Goal: Transaction & Acquisition: Purchase product/service

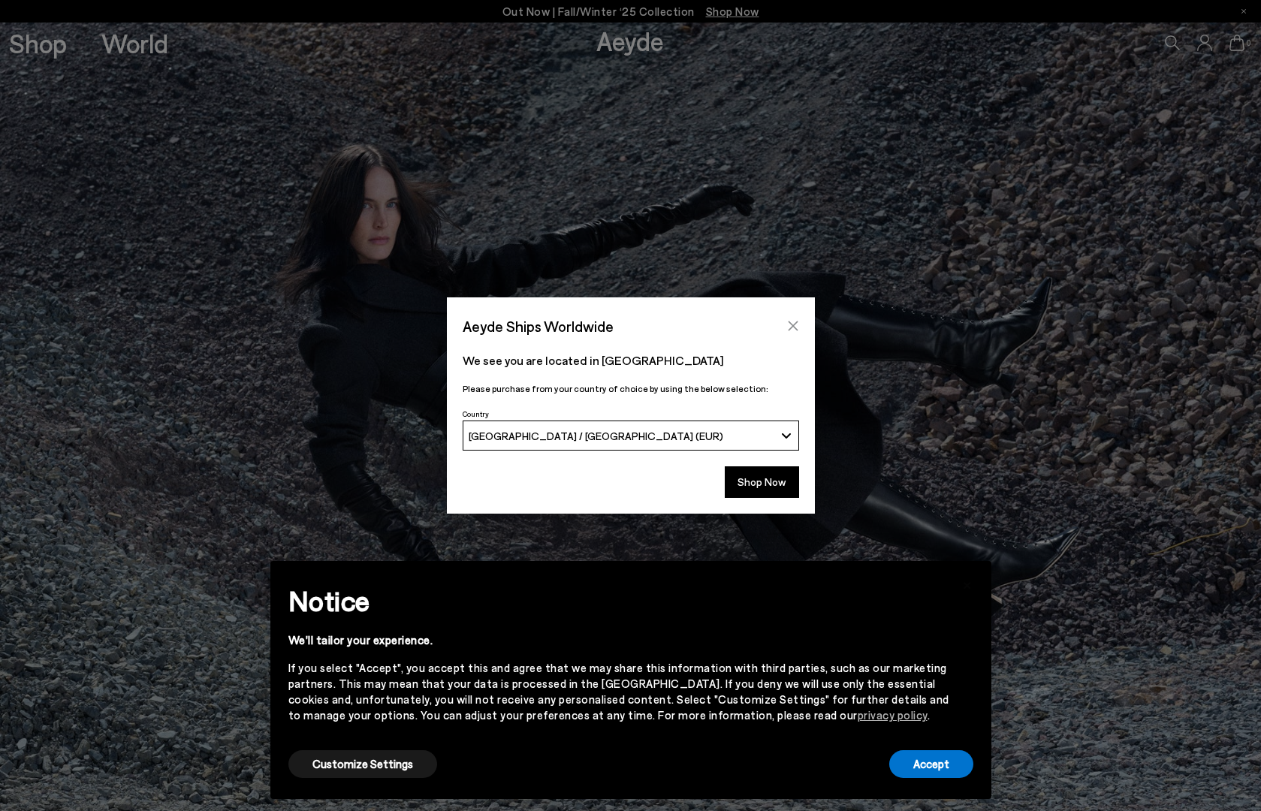
click at [791, 326] on icon "Close" at bounding box center [793, 326] width 10 height 10
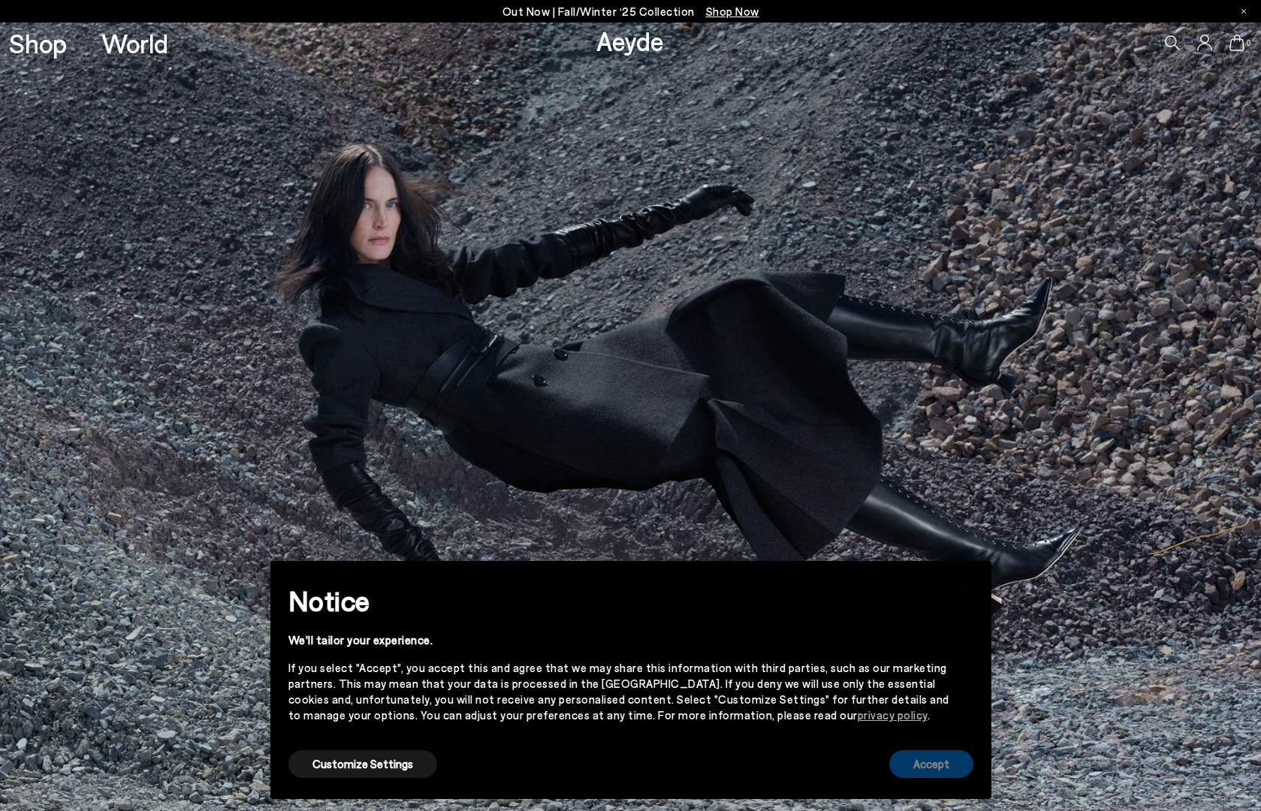
click at [933, 771] on button "Accept" at bounding box center [931, 764] width 84 height 28
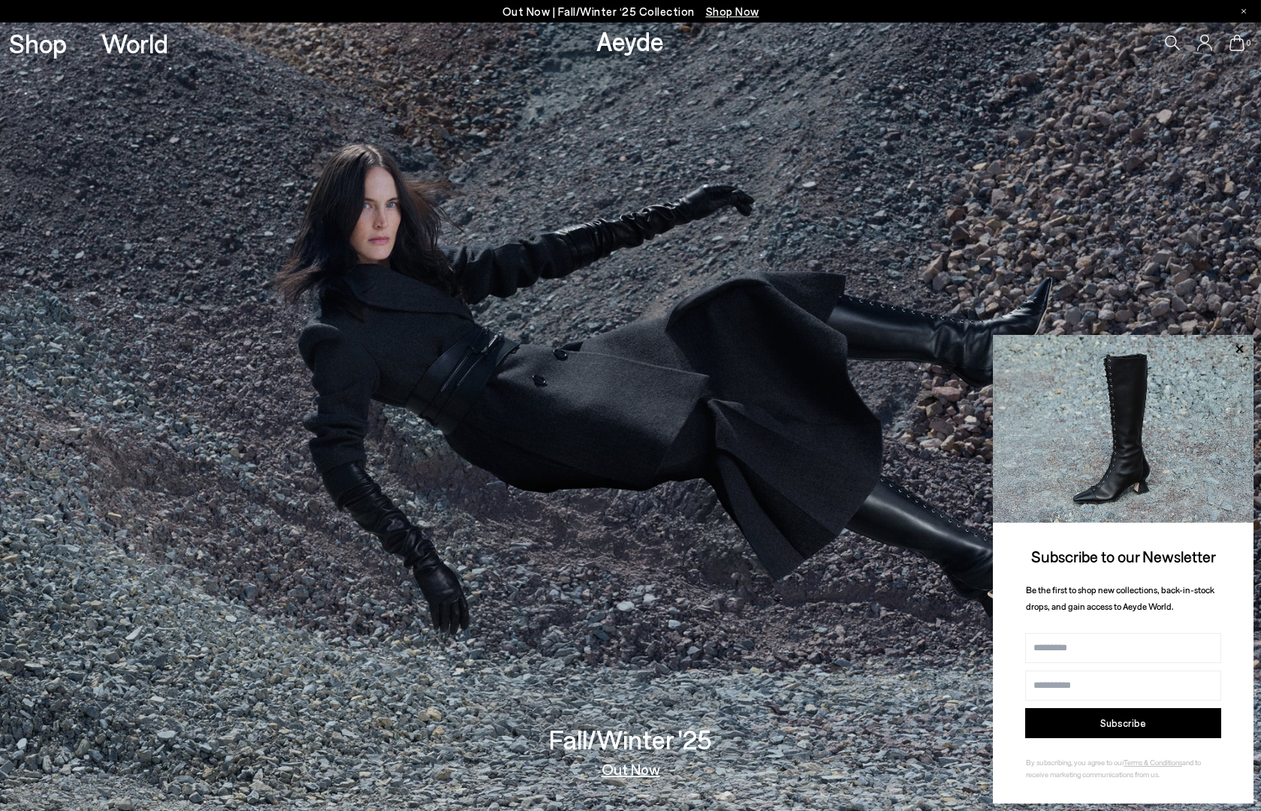
click at [728, 8] on span "Shop Now" at bounding box center [732, 12] width 53 height 14
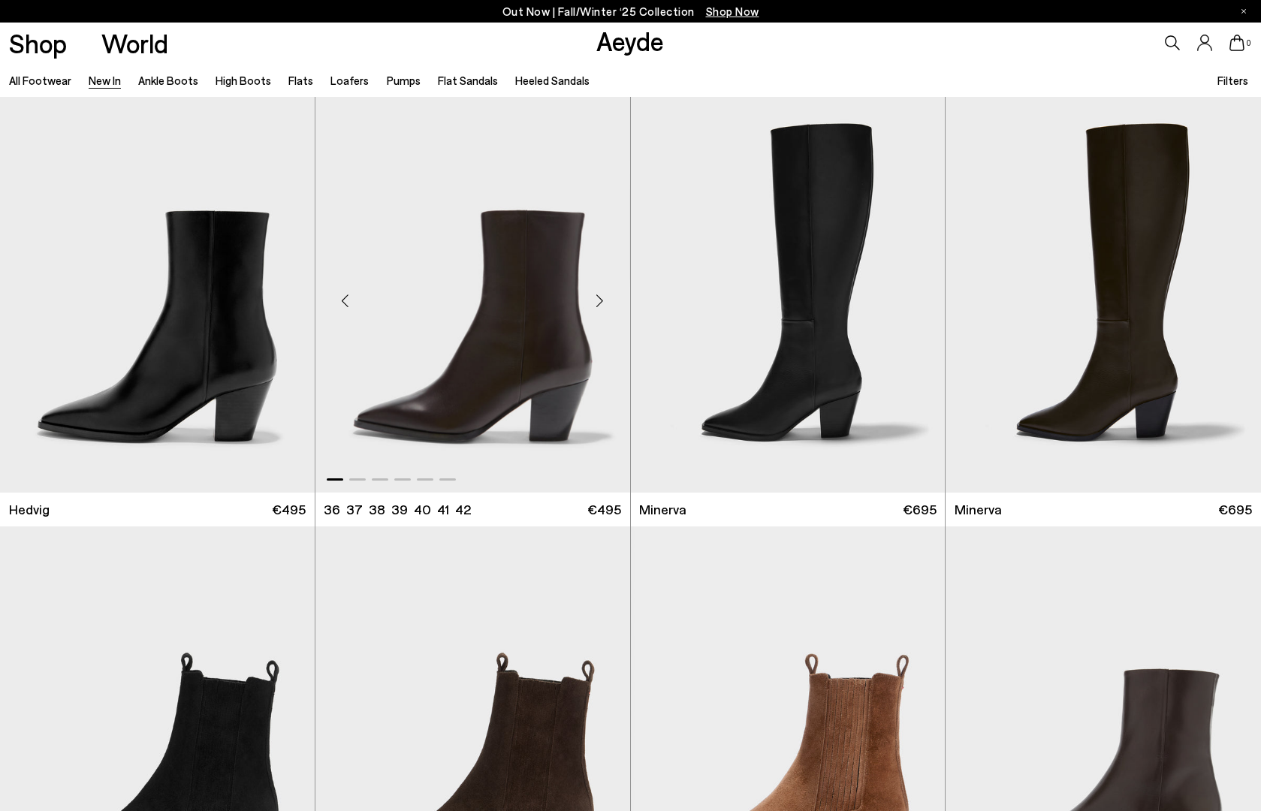
click at [603, 299] on div "Next slide" at bounding box center [599, 300] width 45 height 45
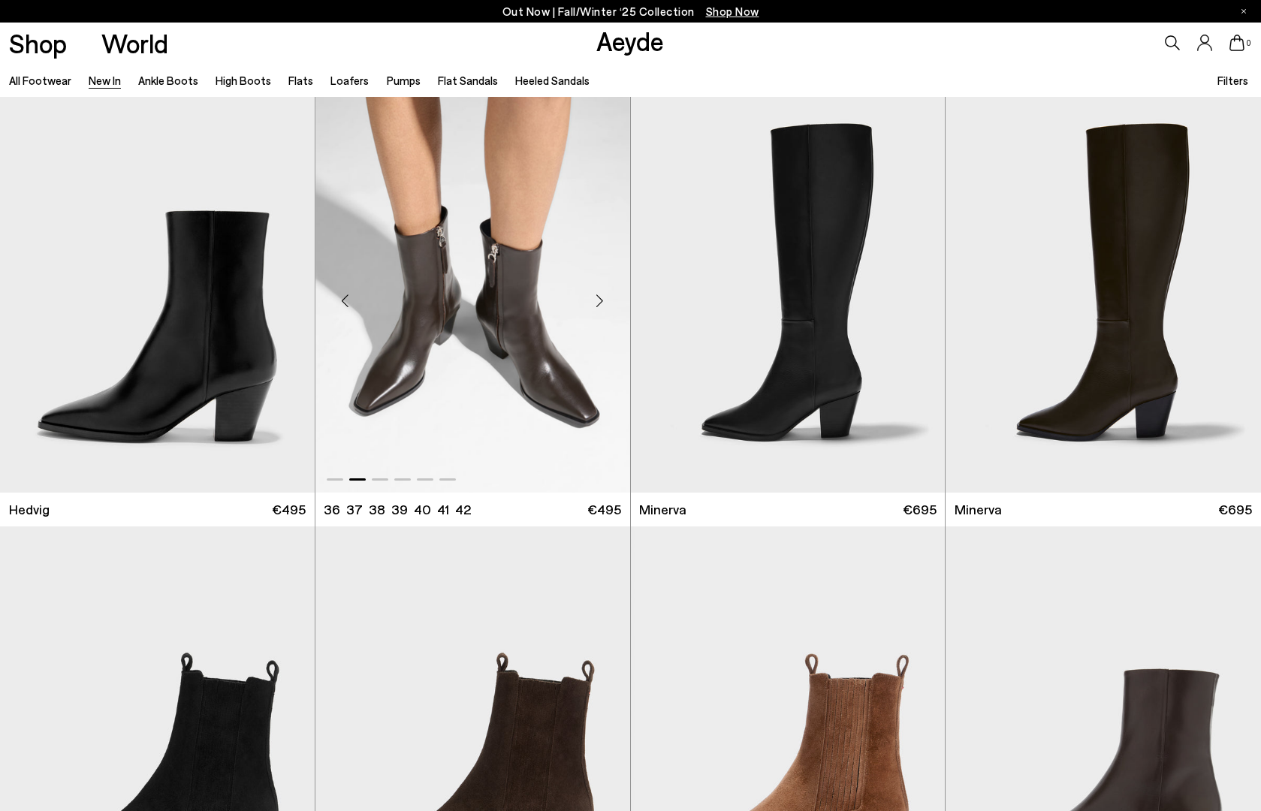
click at [603, 299] on div "Next slide" at bounding box center [599, 300] width 45 height 45
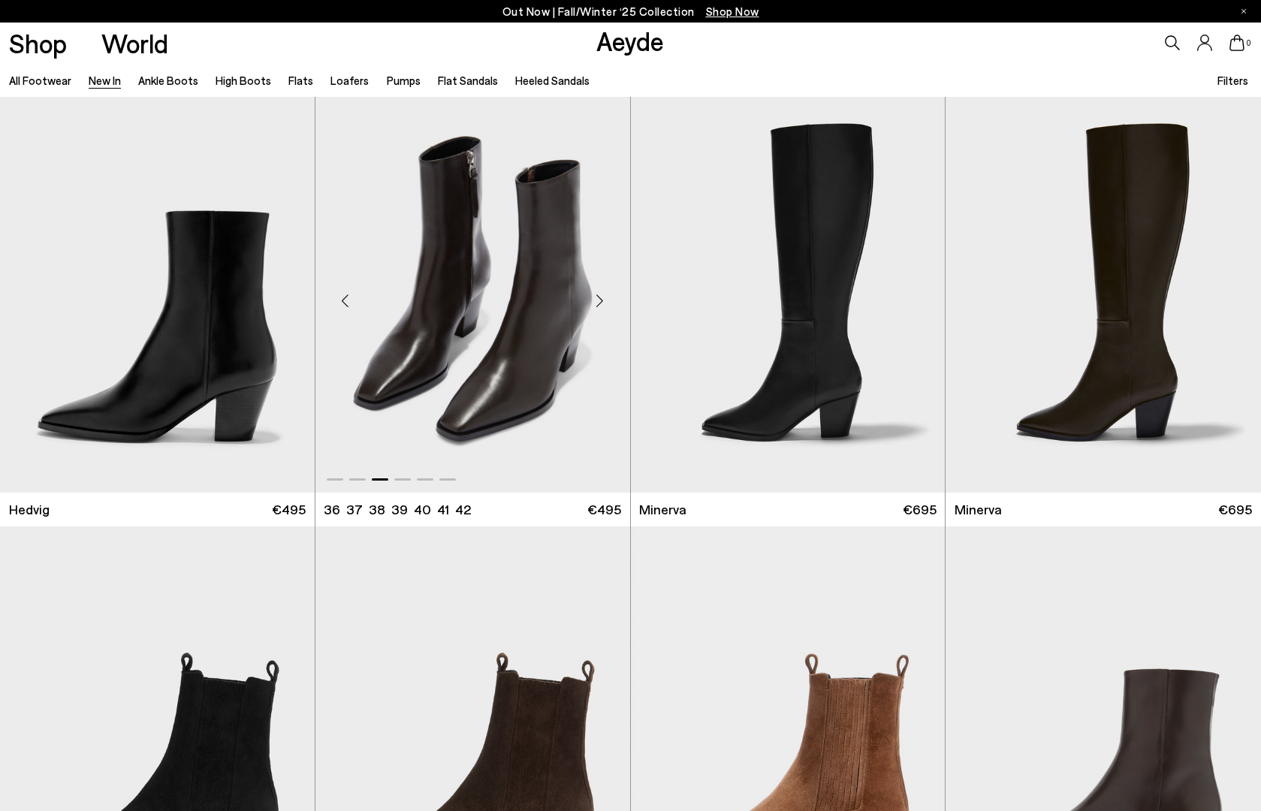
click at [603, 299] on div "Next slide" at bounding box center [599, 300] width 45 height 45
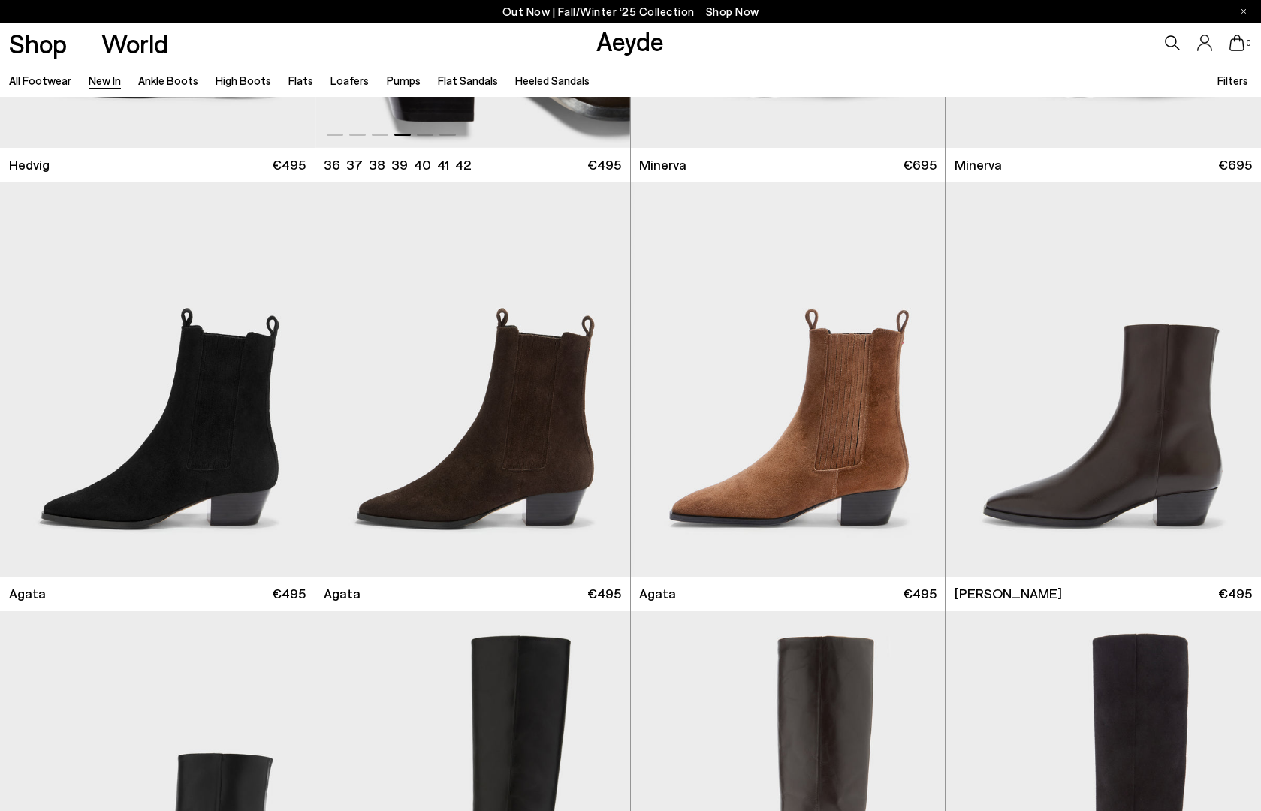
scroll to position [345, 0]
click at [598, 383] on div "Next slide" at bounding box center [599, 385] width 45 height 45
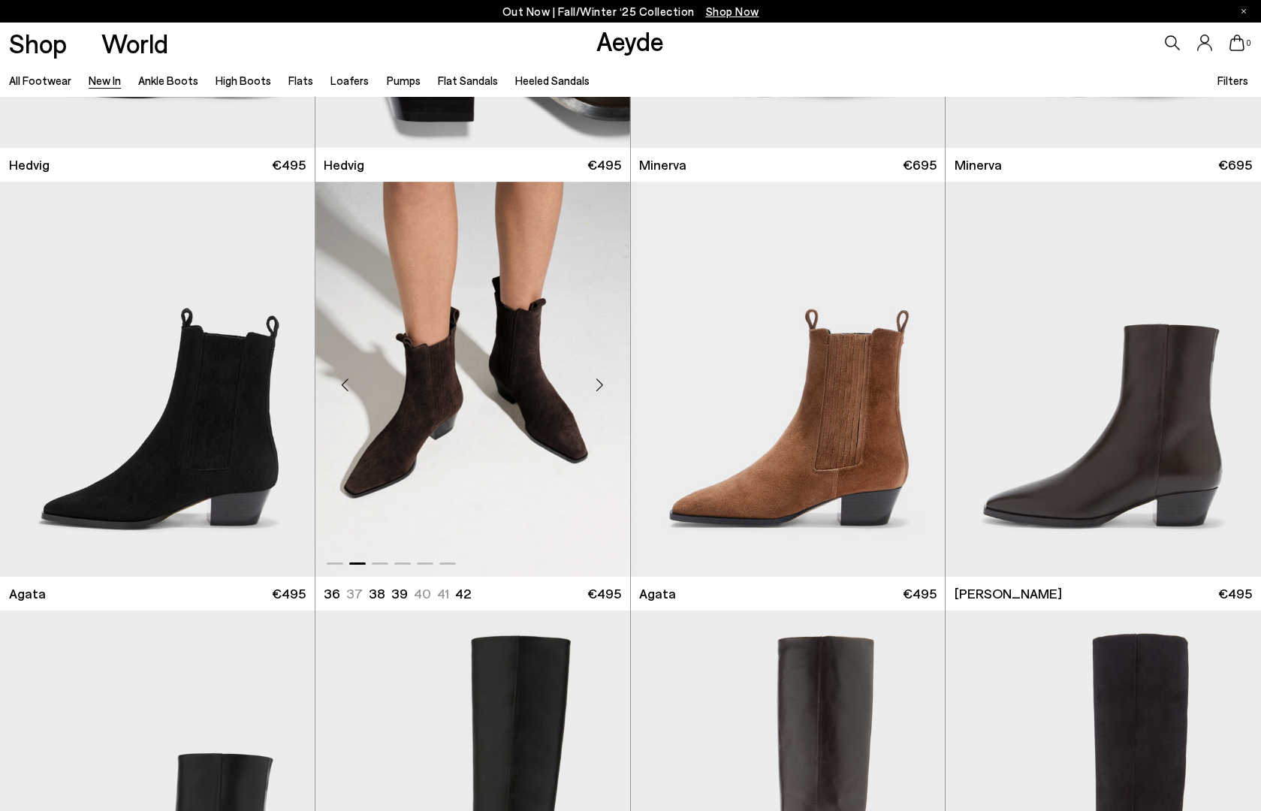
click at [598, 383] on div "Next slide" at bounding box center [599, 385] width 45 height 45
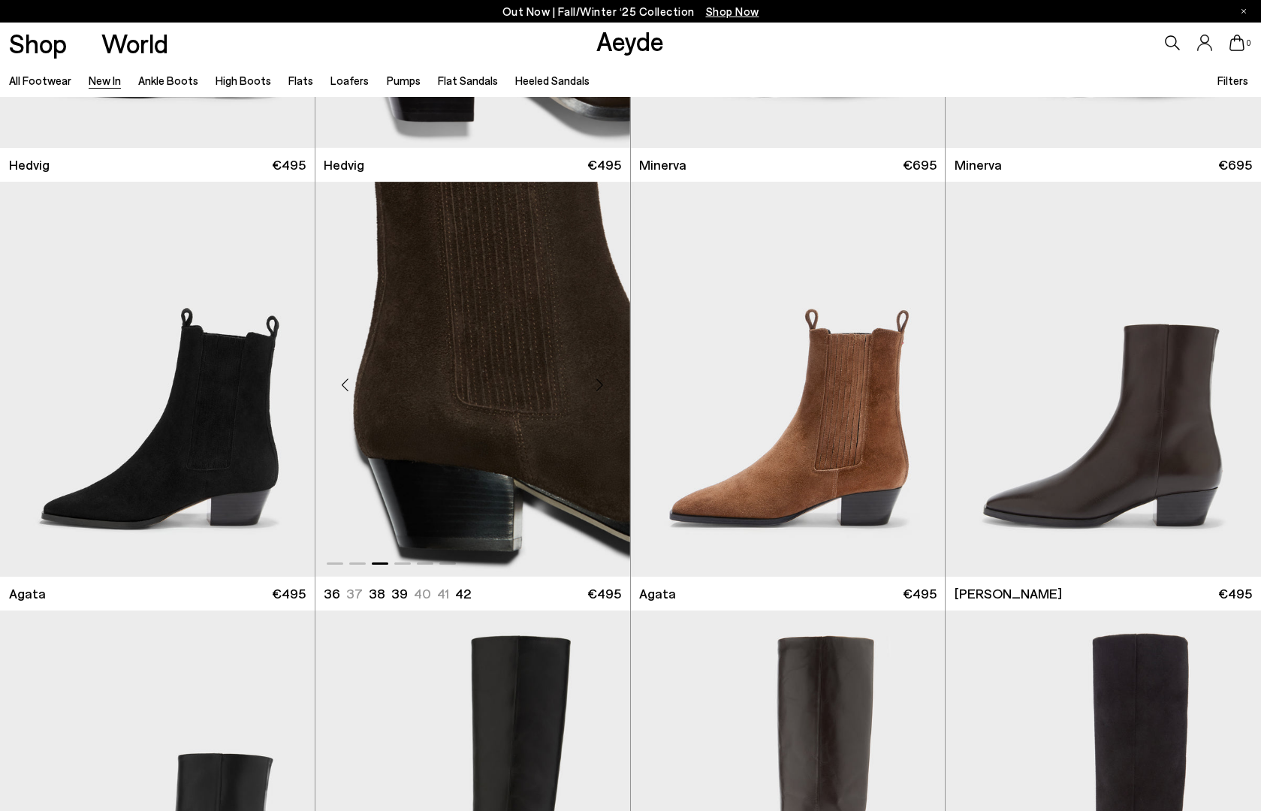
click at [598, 383] on div "Next slide" at bounding box center [599, 385] width 45 height 45
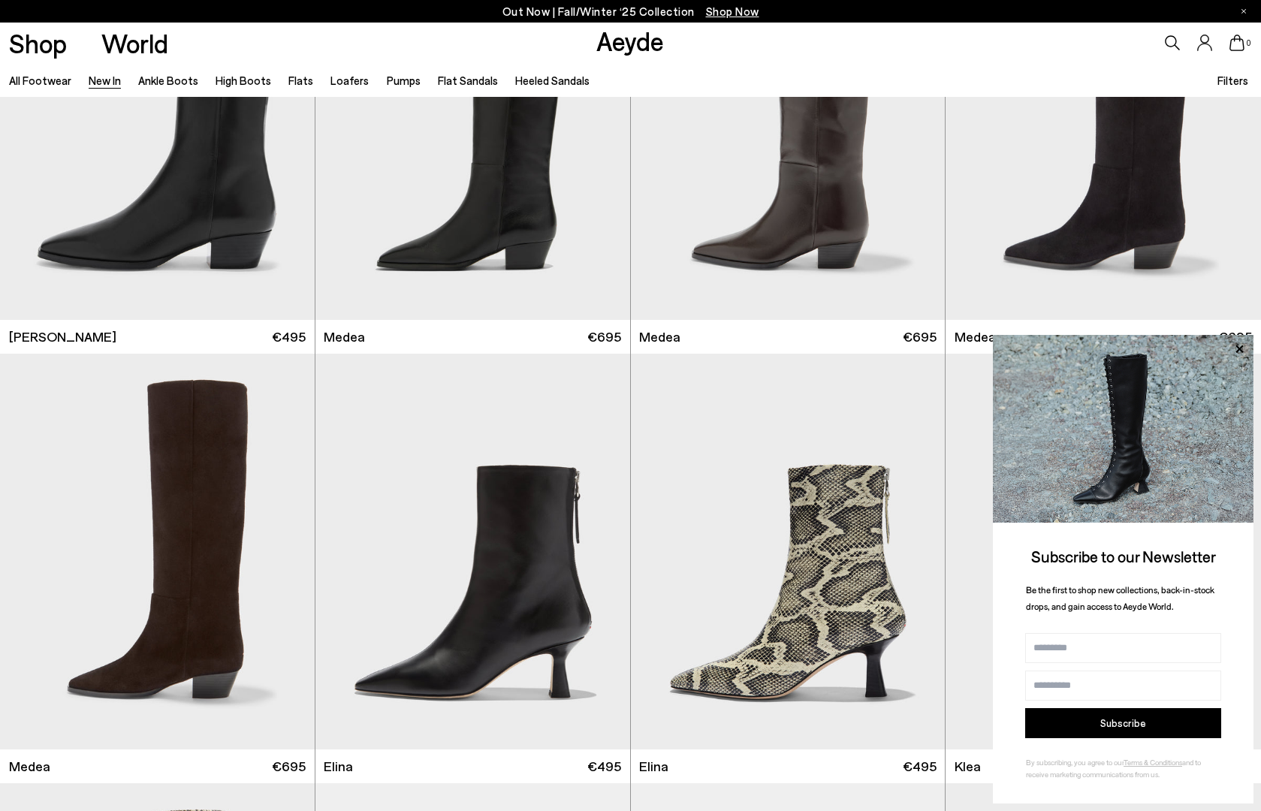
scroll to position [1032, 0]
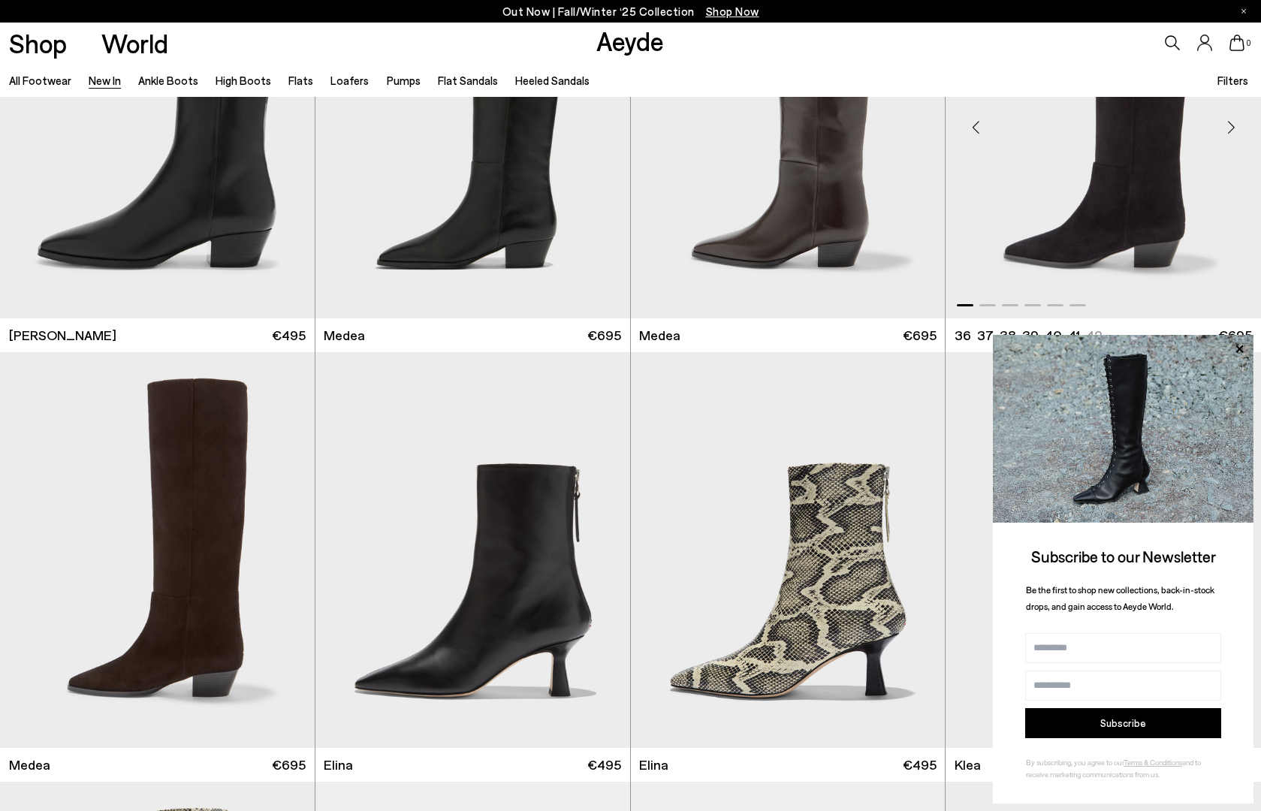
click at [1126, 212] on img "1 / 6" at bounding box center [1102, 120] width 315 height 395
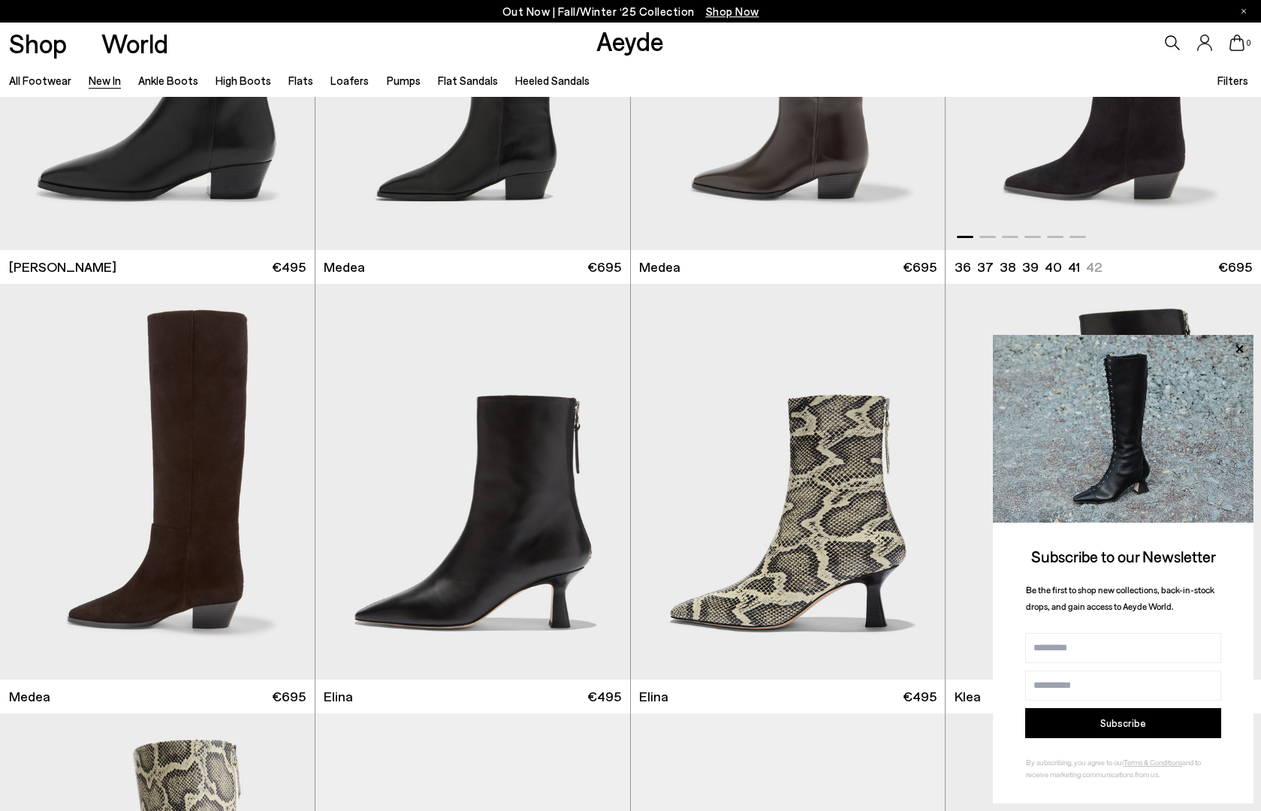
scroll to position [1101, 0]
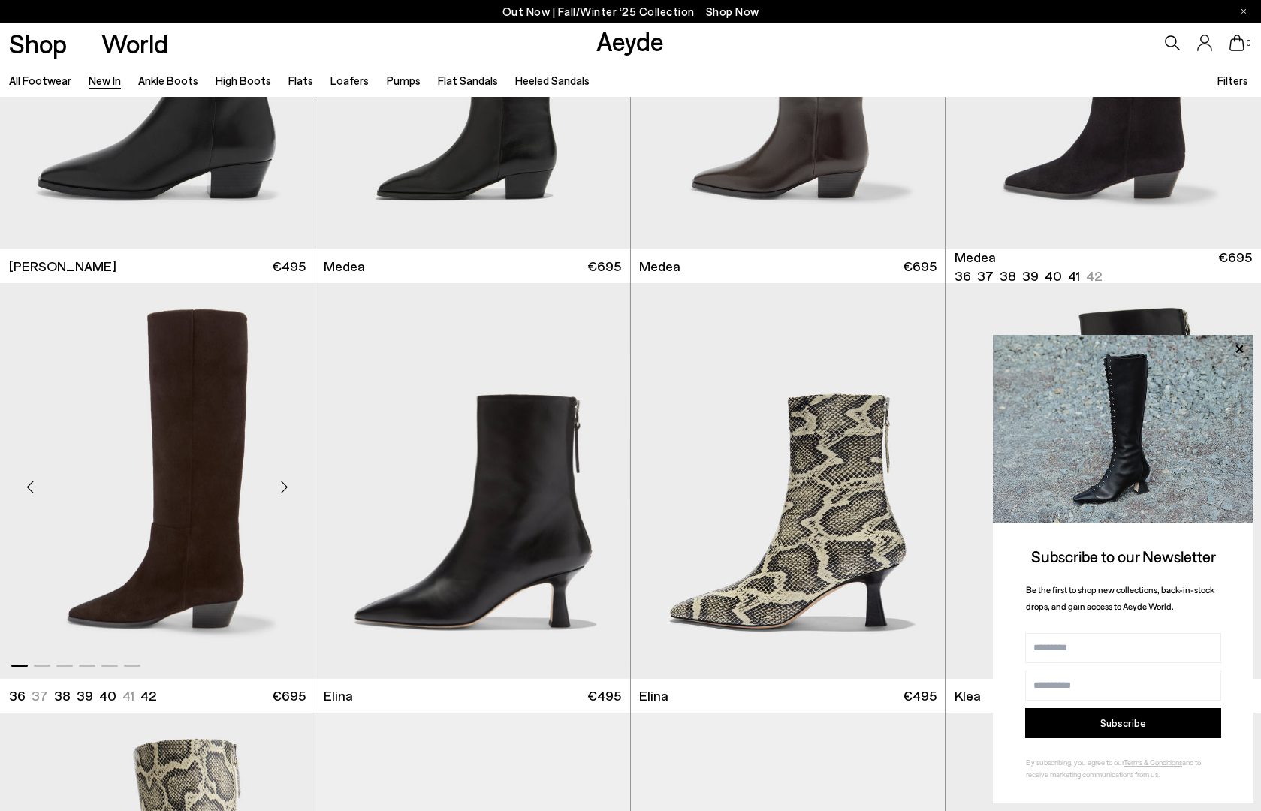
click at [209, 530] on img "1 / 6" at bounding box center [157, 480] width 315 height 395
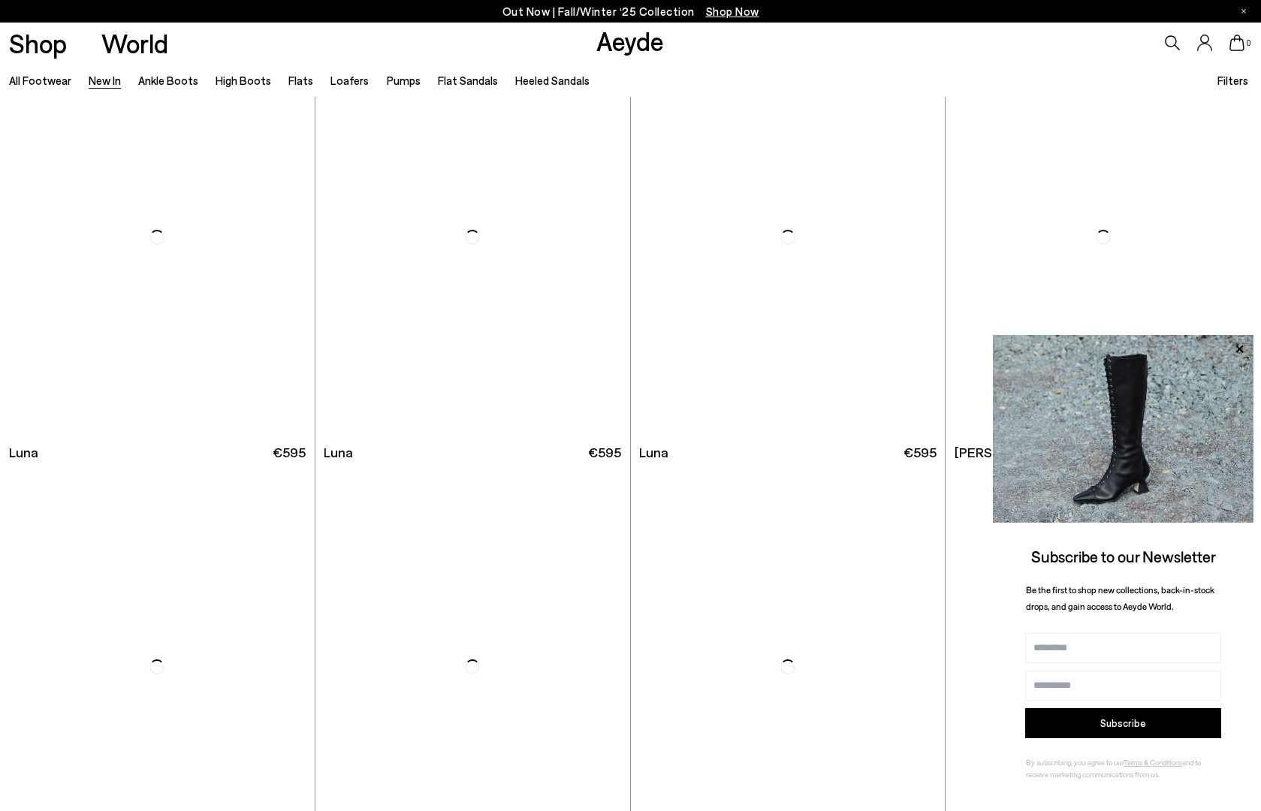
scroll to position [6942, 0]
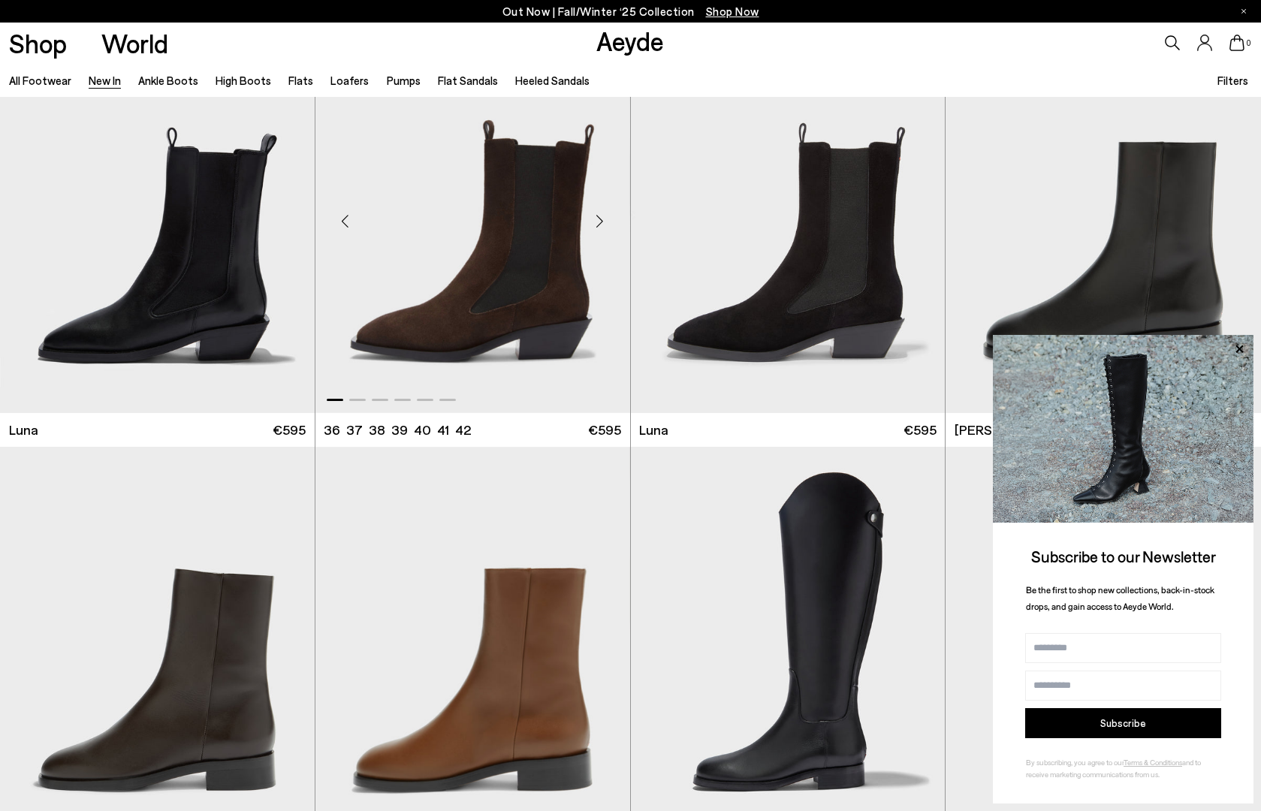
click at [595, 214] on div "Next slide" at bounding box center [599, 220] width 45 height 45
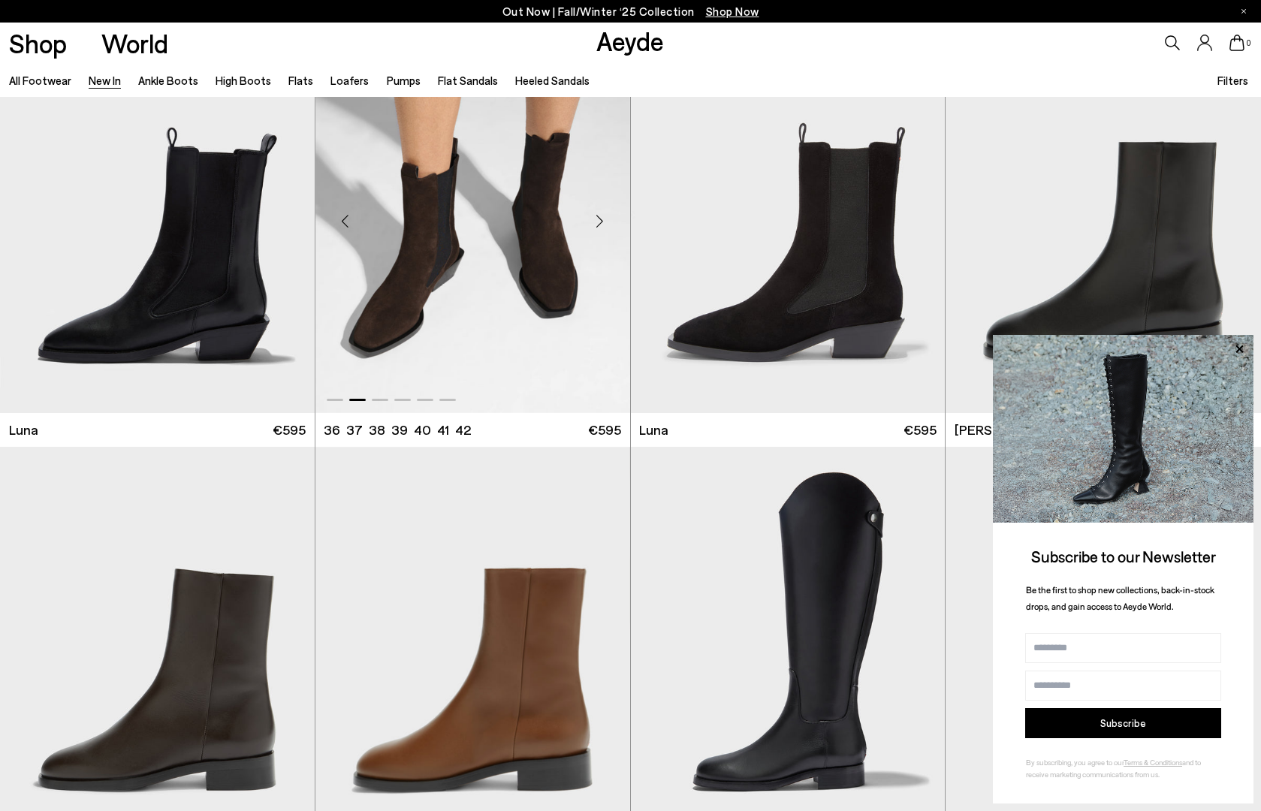
click at [595, 214] on div "Next slide" at bounding box center [599, 220] width 45 height 45
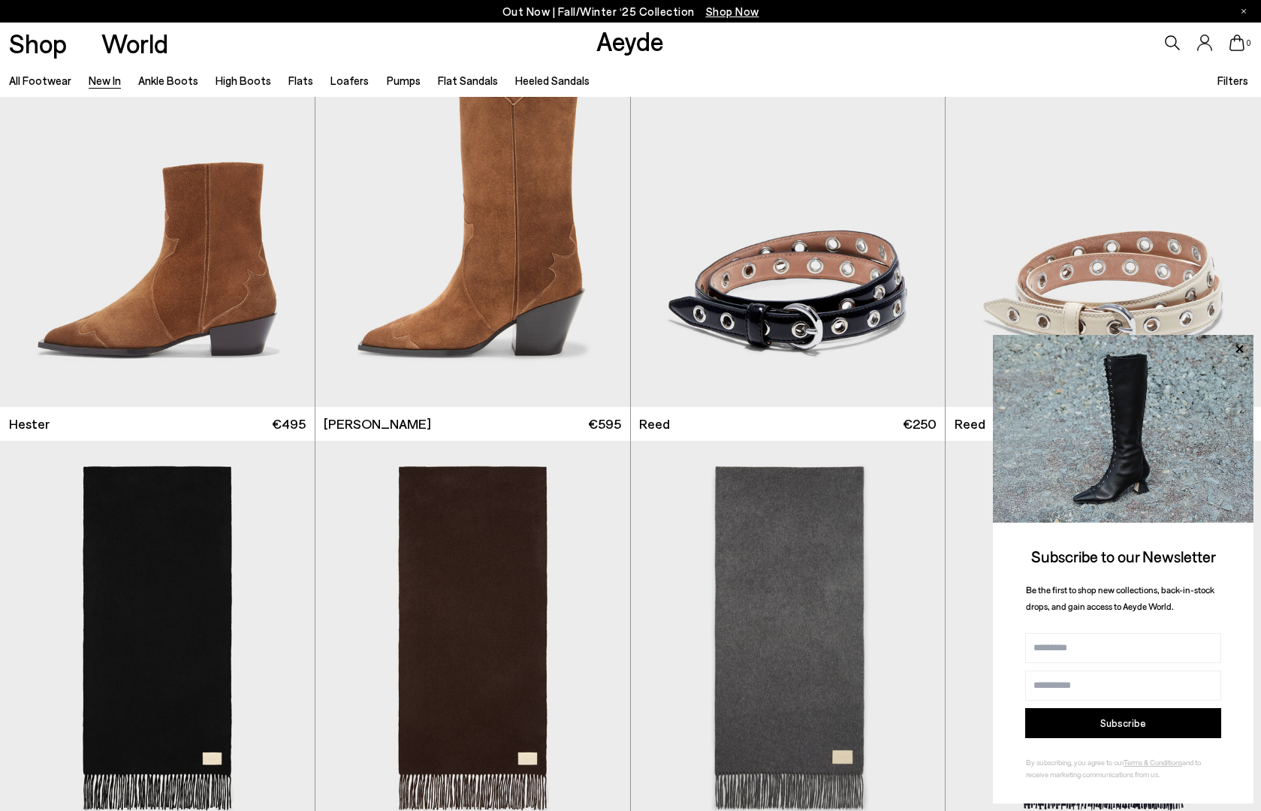
scroll to position [10380, 0]
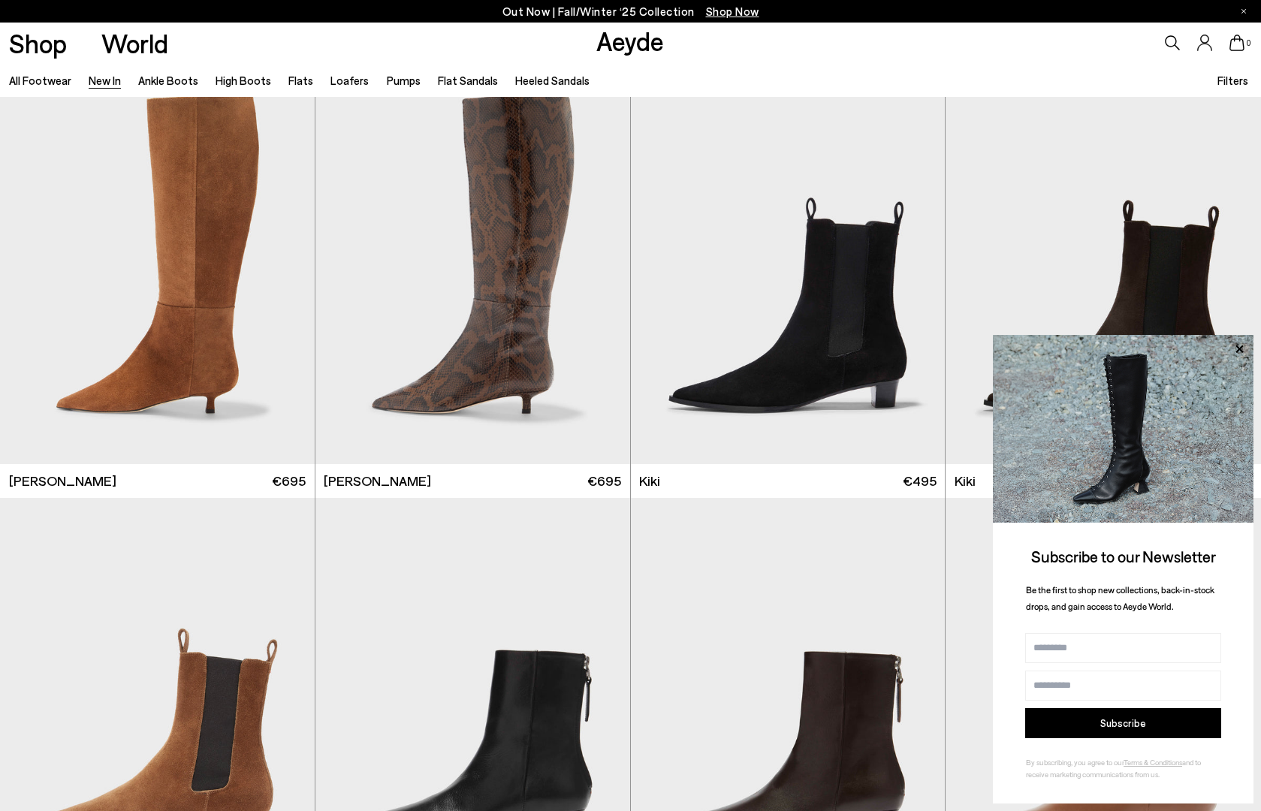
scroll to position [5821, 0]
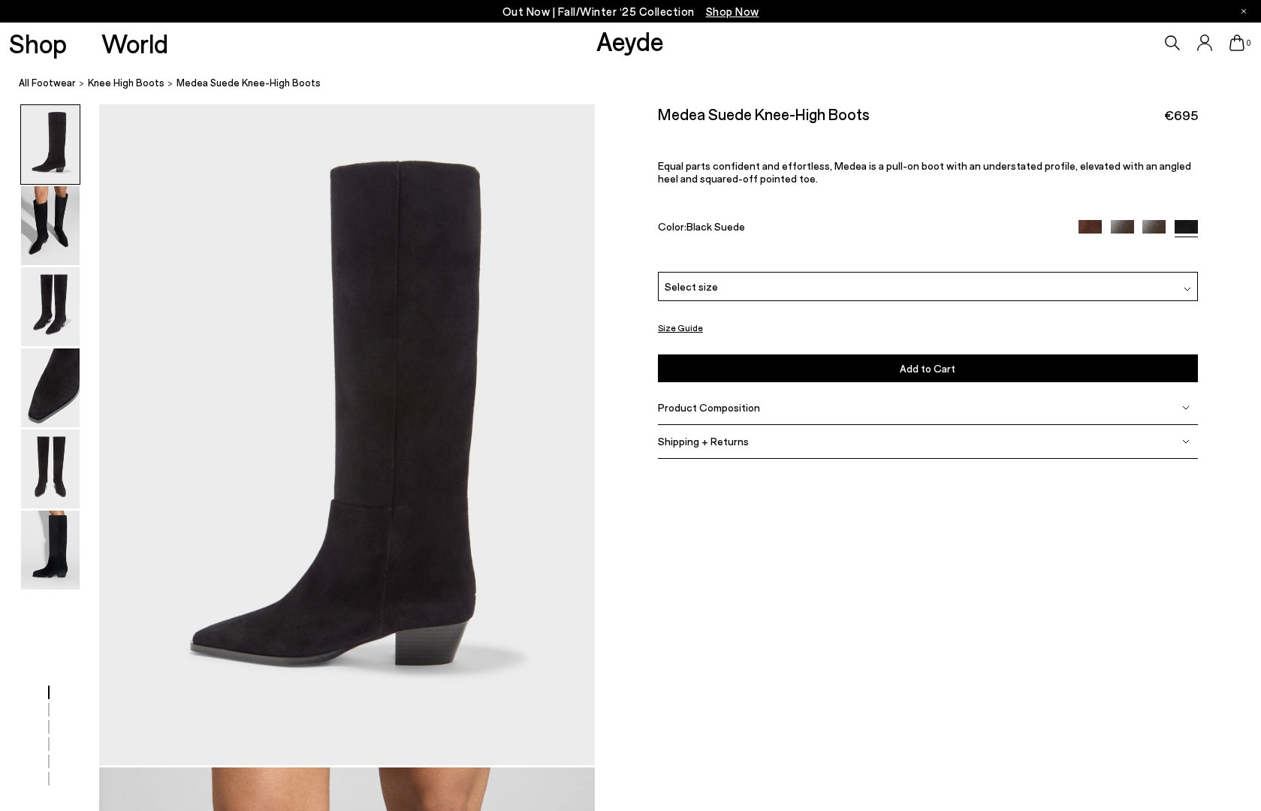
scroll to position [1, 0]
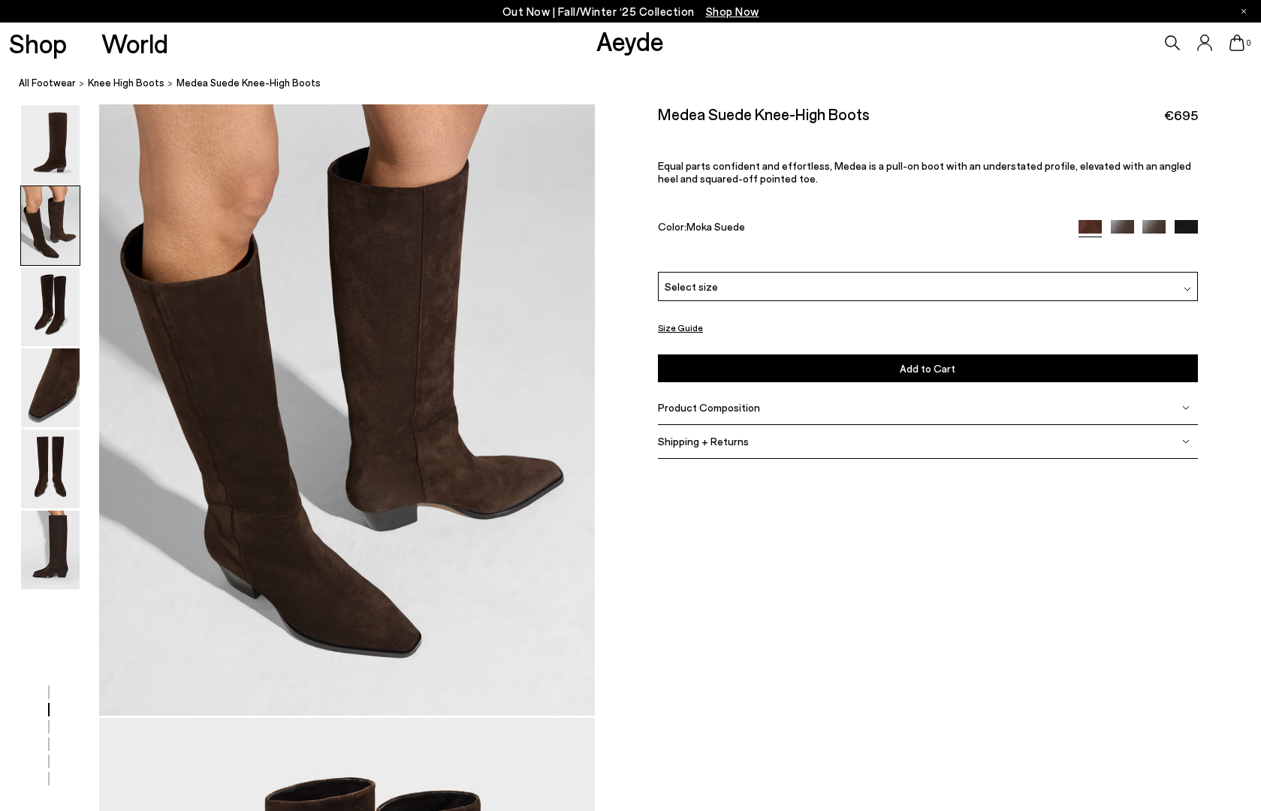
scroll to position [685, 0]
